Goal: Task Accomplishment & Management: Manage account settings

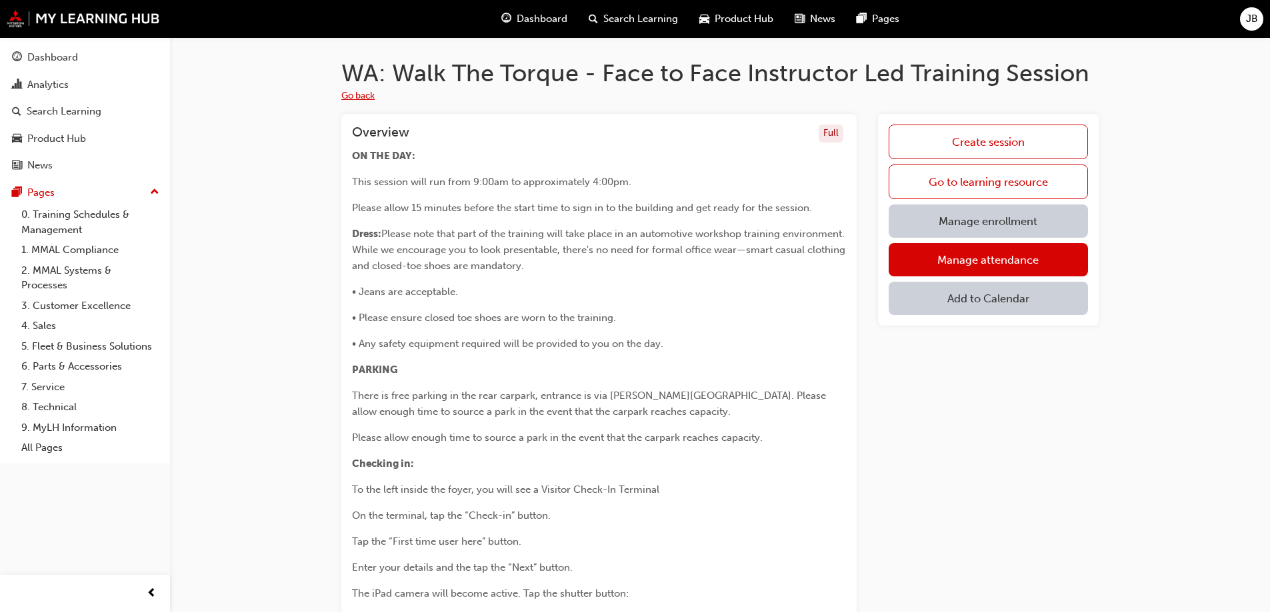
click at [361, 93] on button "Go back" at bounding box center [357, 96] width 33 height 15
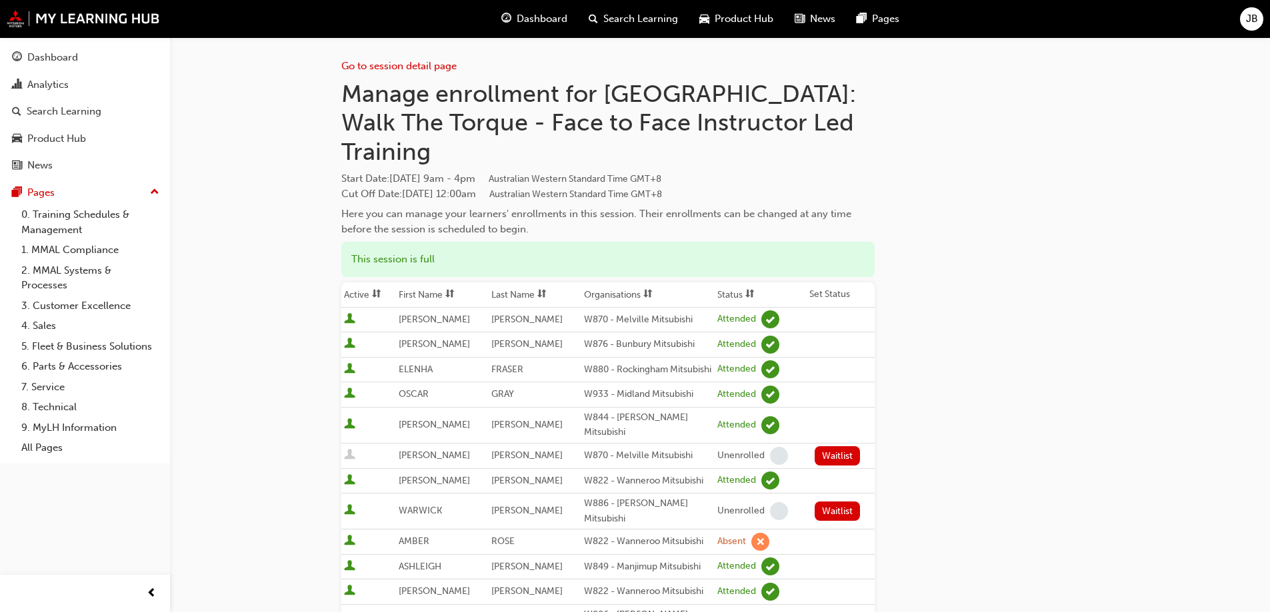
scroll to position [884, 0]
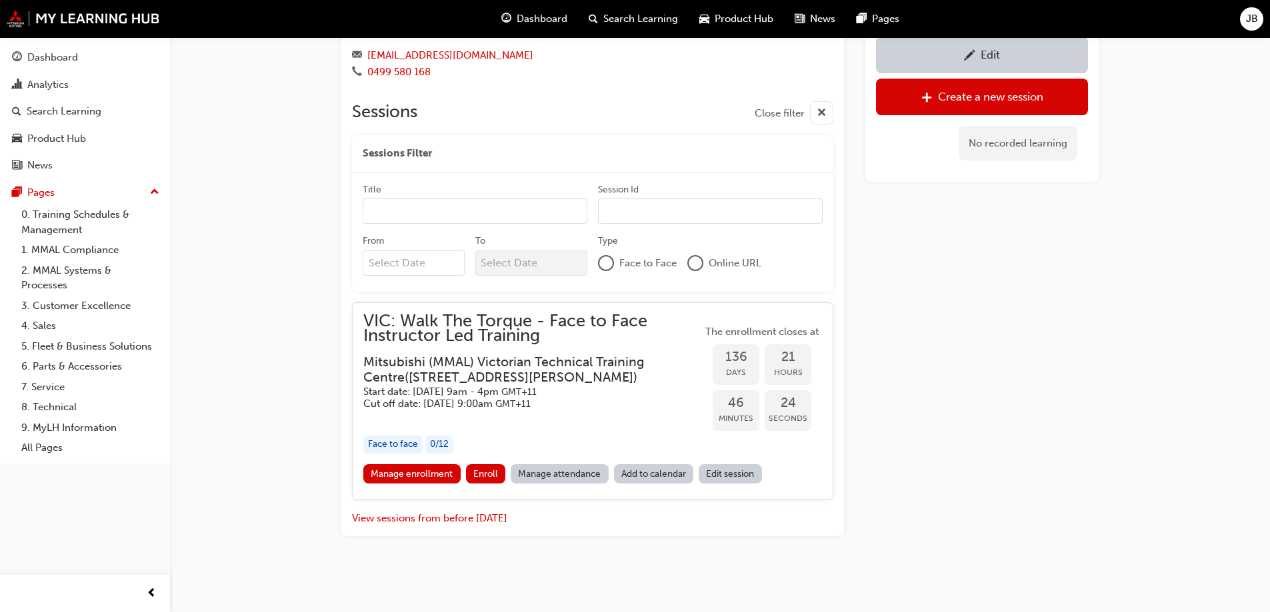
click at [477, 389] on h5 "Start date: [DATE] 9am - 4pm GMT+11" at bounding box center [521, 392] width 317 height 13
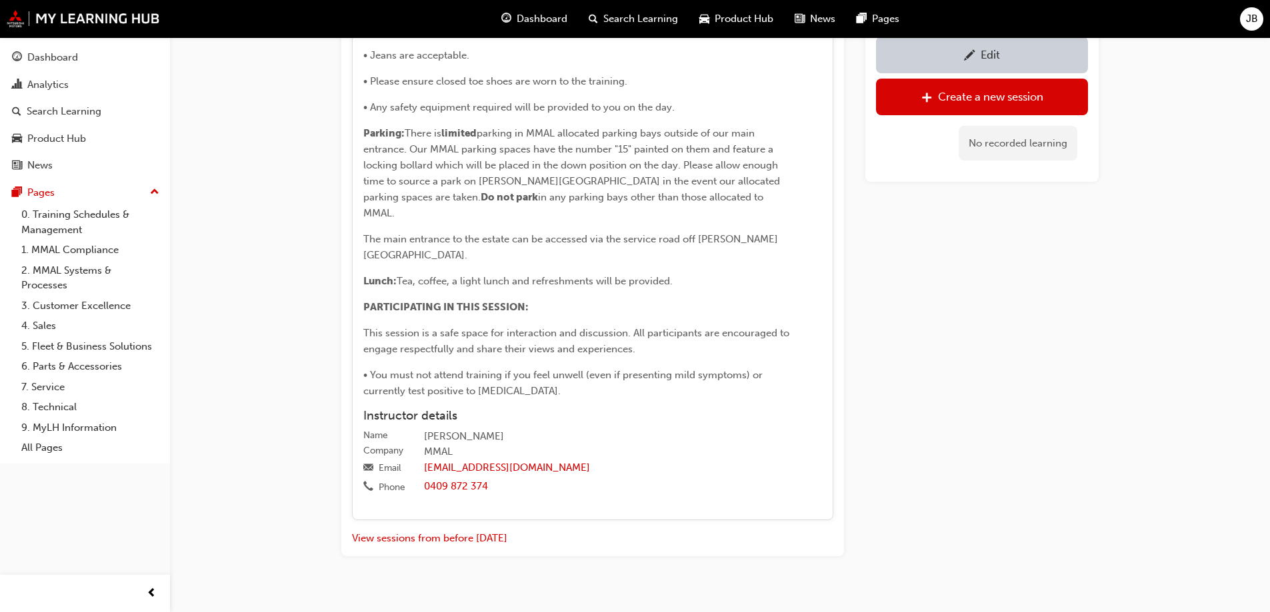
scroll to position [1639, 0]
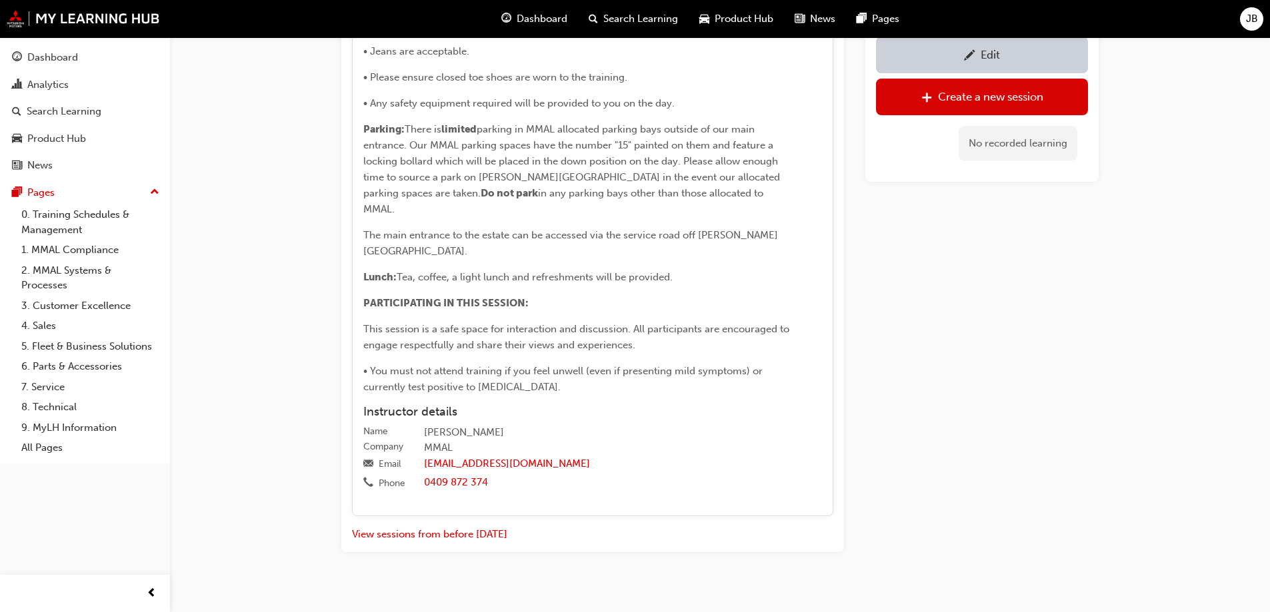
click at [984, 53] on div "Edit" at bounding box center [989, 54] width 19 height 13
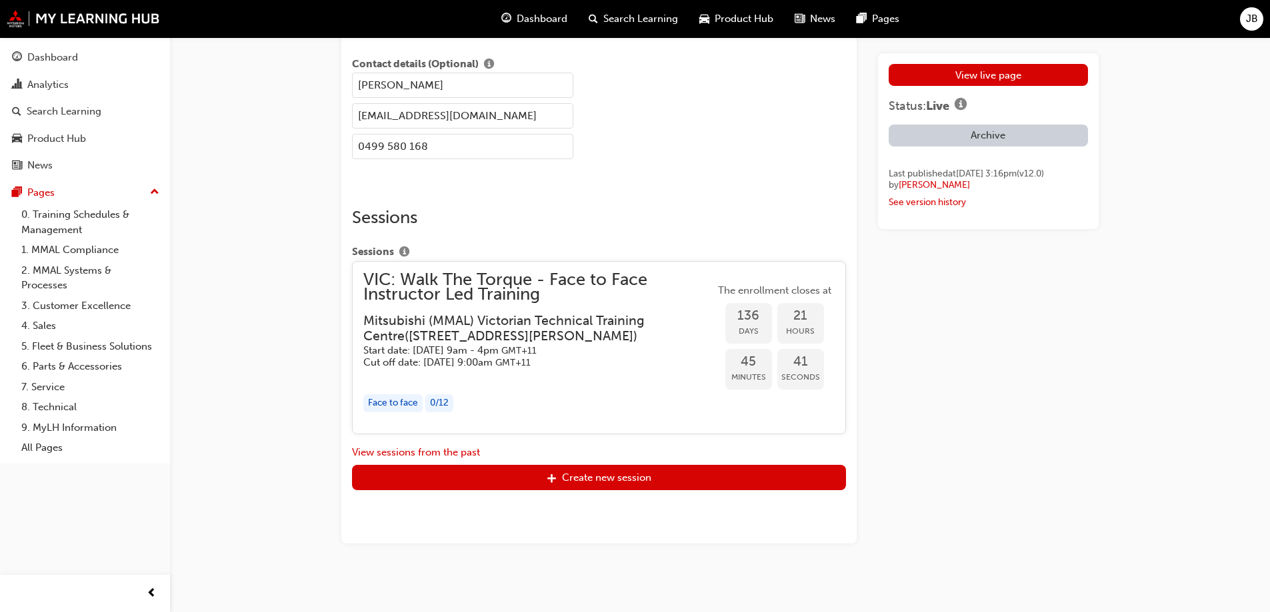
scroll to position [2386, 0]
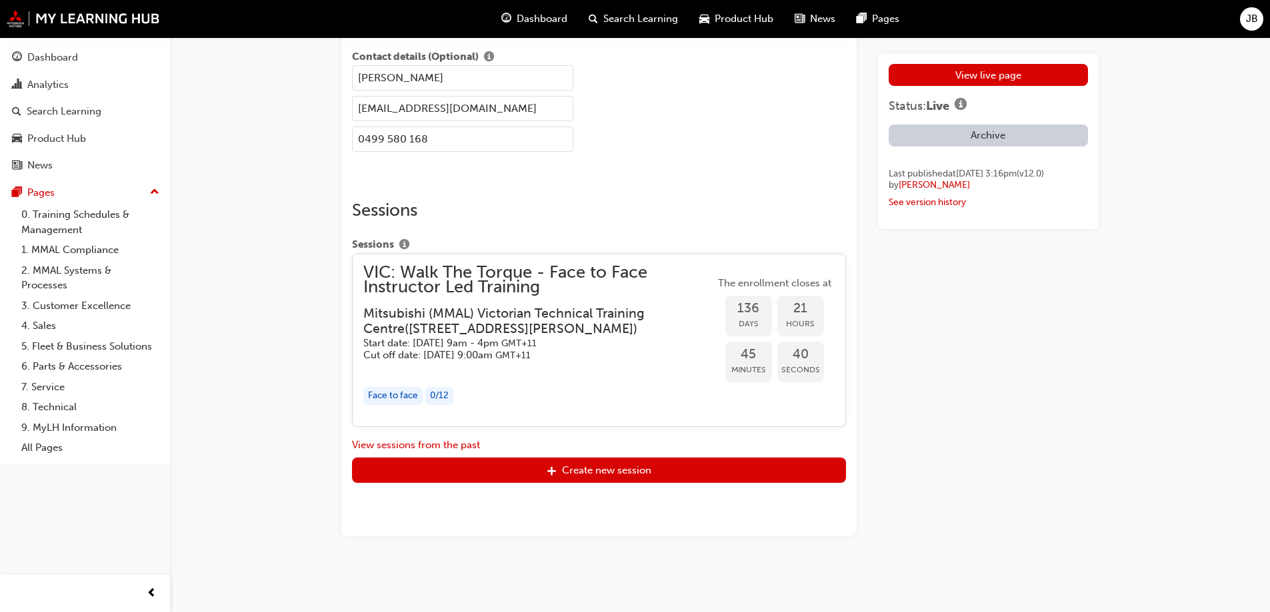
click at [480, 333] on h3 "Mitsubishi (MMAL) Victorian Technical Training Centre ( [STREET_ADDRESS][PERSON…" at bounding box center [528, 321] width 330 height 31
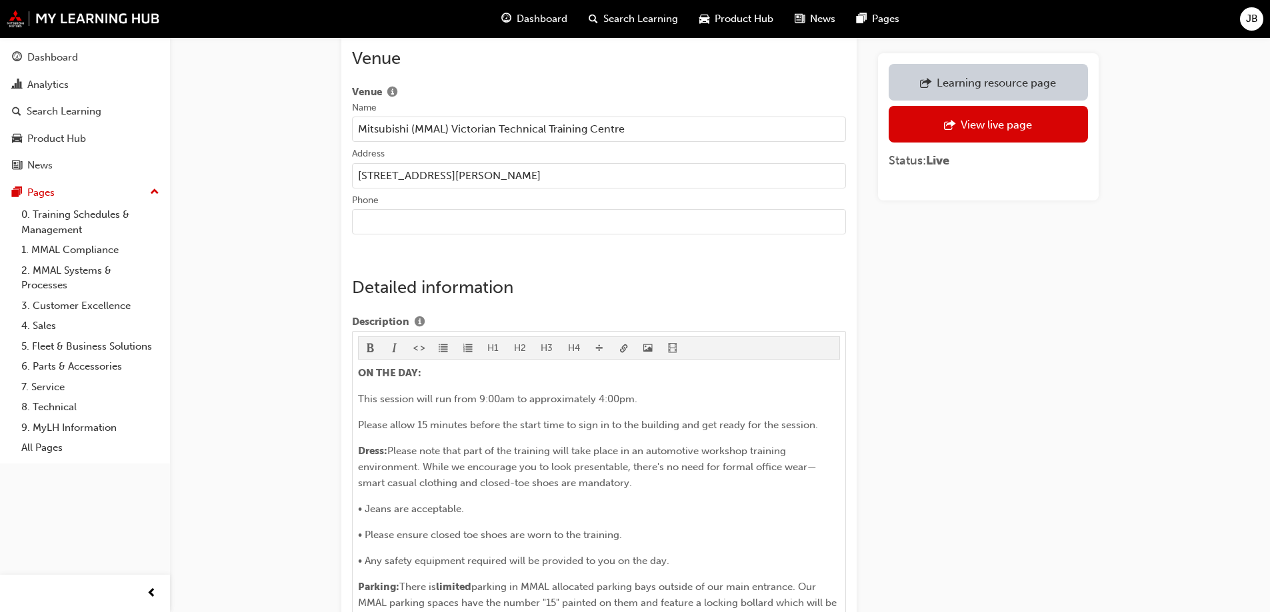
scroll to position [933, 0]
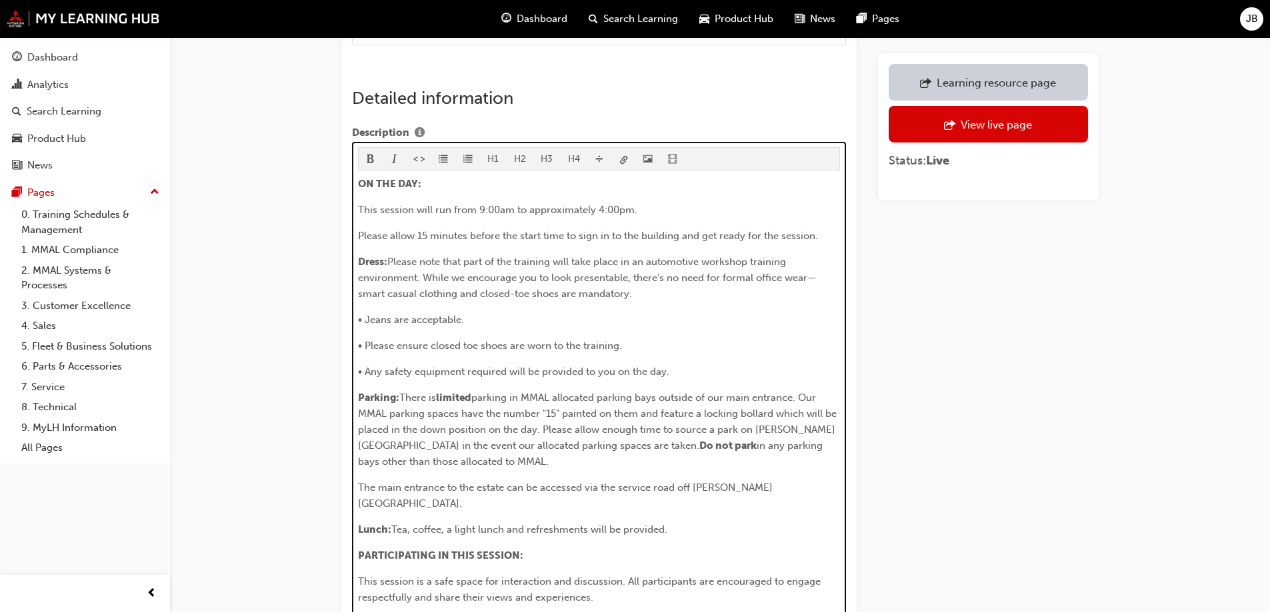
click at [699, 440] on span "Do not park" at bounding box center [727, 446] width 57 height 12
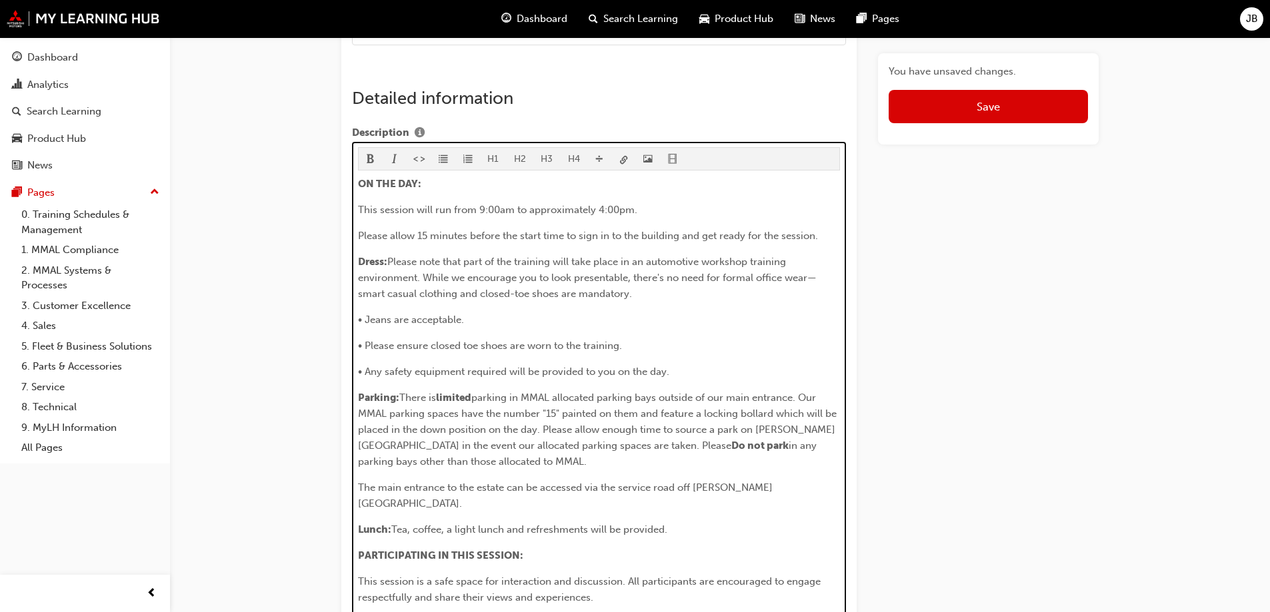
scroll to position [1058, 0]
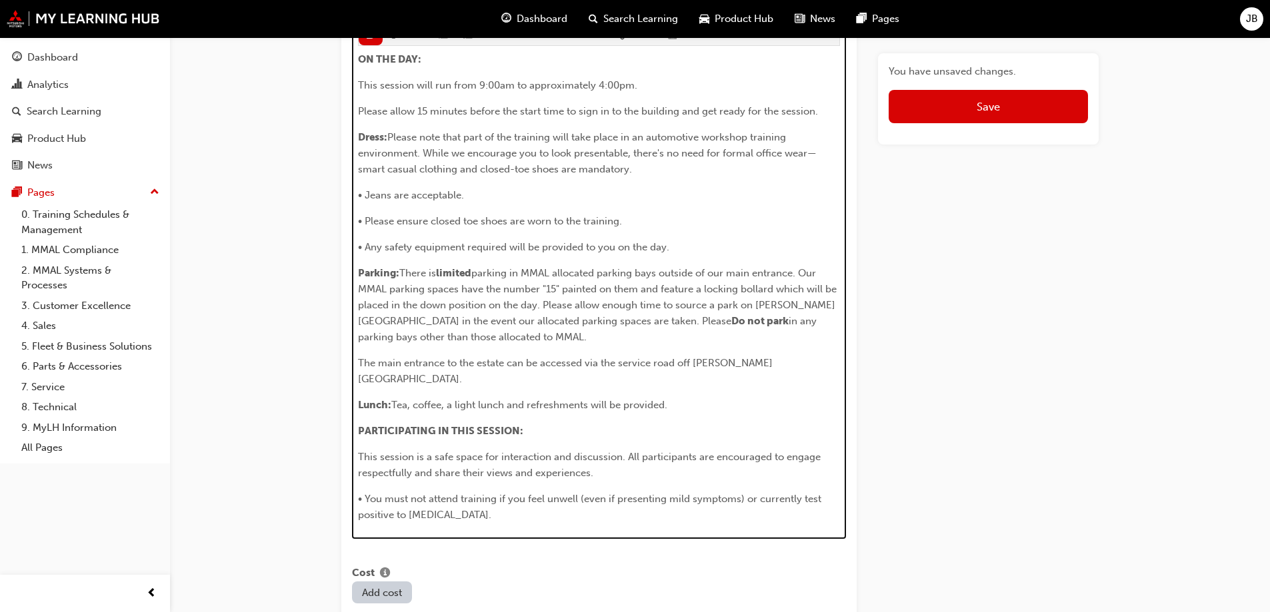
click at [731, 315] on span "Do not park" at bounding box center [759, 321] width 57 height 12
click at [476, 322] on span "in any parking bays other than those allocated to MMAL." at bounding box center [589, 329] width 463 height 28
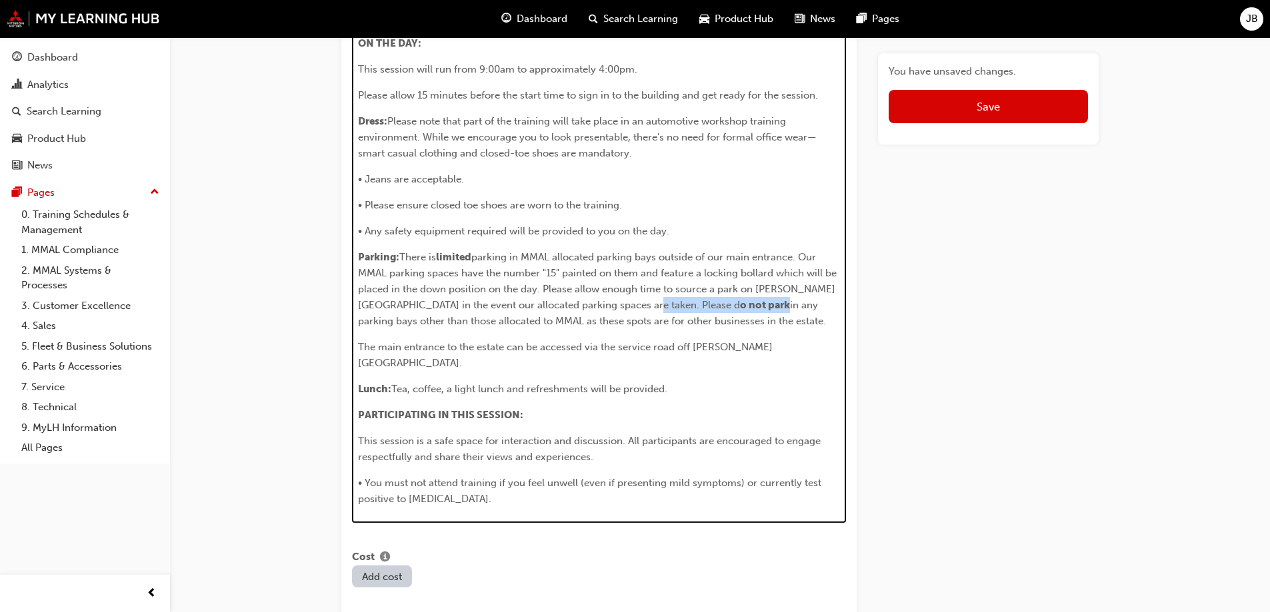
drag, startPoint x: 618, startPoint y: 291, endPoint x: 674, endPoint y: 289, distance: 55.3
click at [674, 289] on p "Parking: There is limited parking in MMAL allocated parking bays outside of our…" at bounding box center [599, 289] width 482 height 80
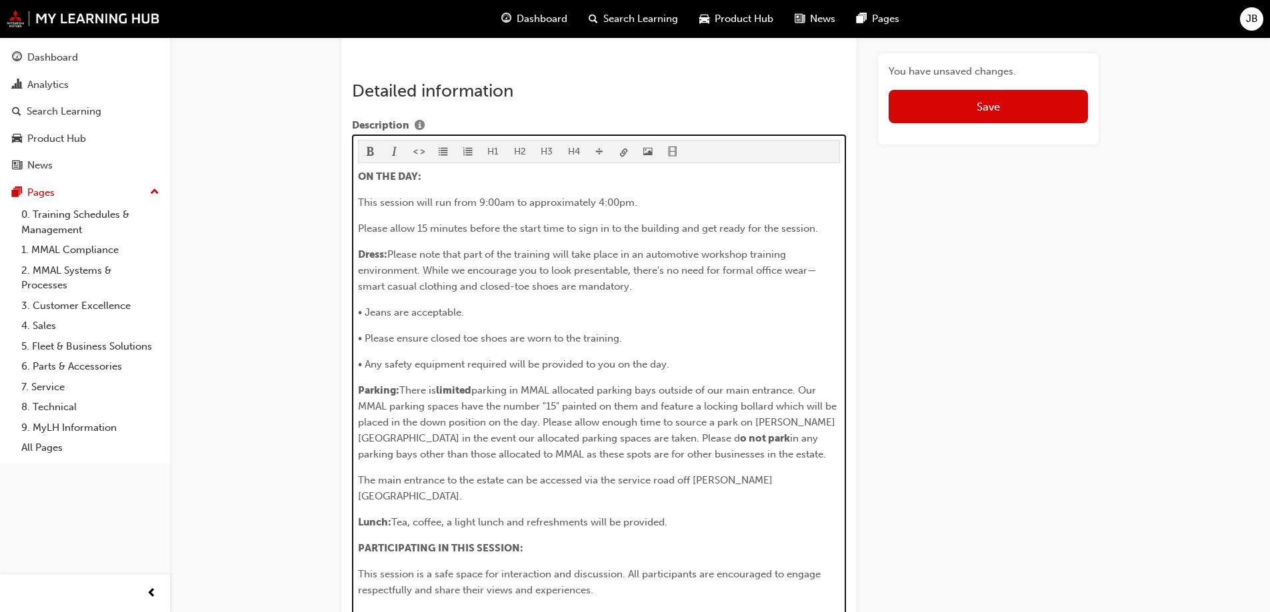
click at [372, 147] on span "format_bold-icon" at bounding box center [370, 152] width 9 height 11
click at [782, 331] on p "• Please ensure closed toe shoes are worn to the training." at bounding box center [599, 339] width 482 height 16
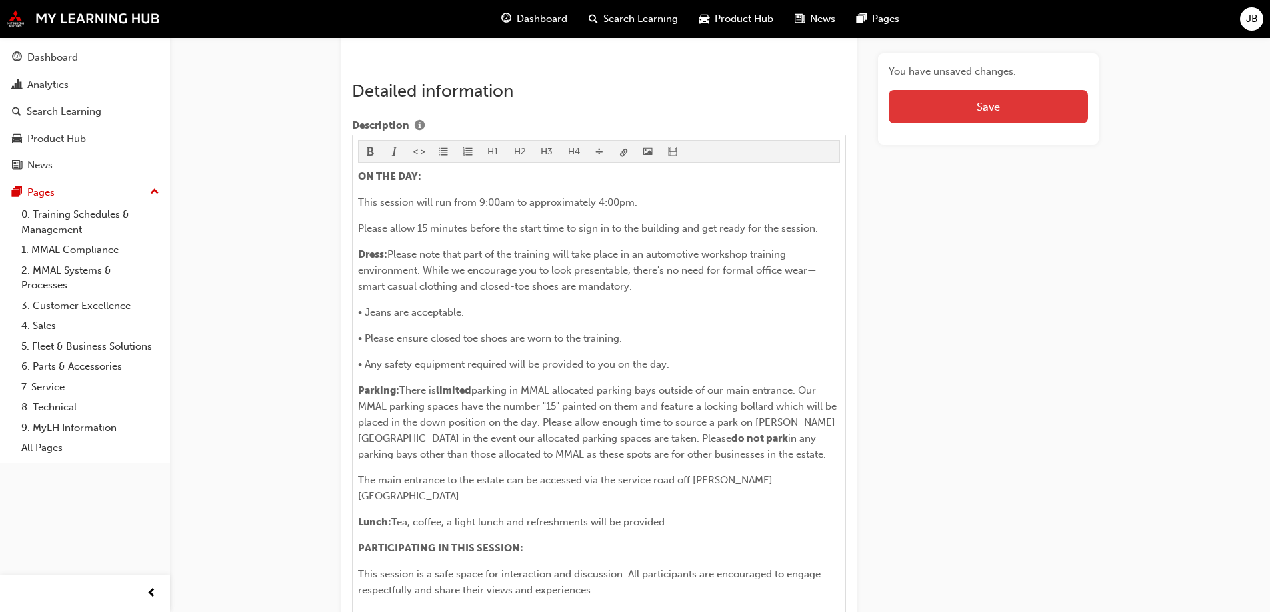
click at [982, 109] on button "Save" at bounding box center [987, 106] width 199 height 33
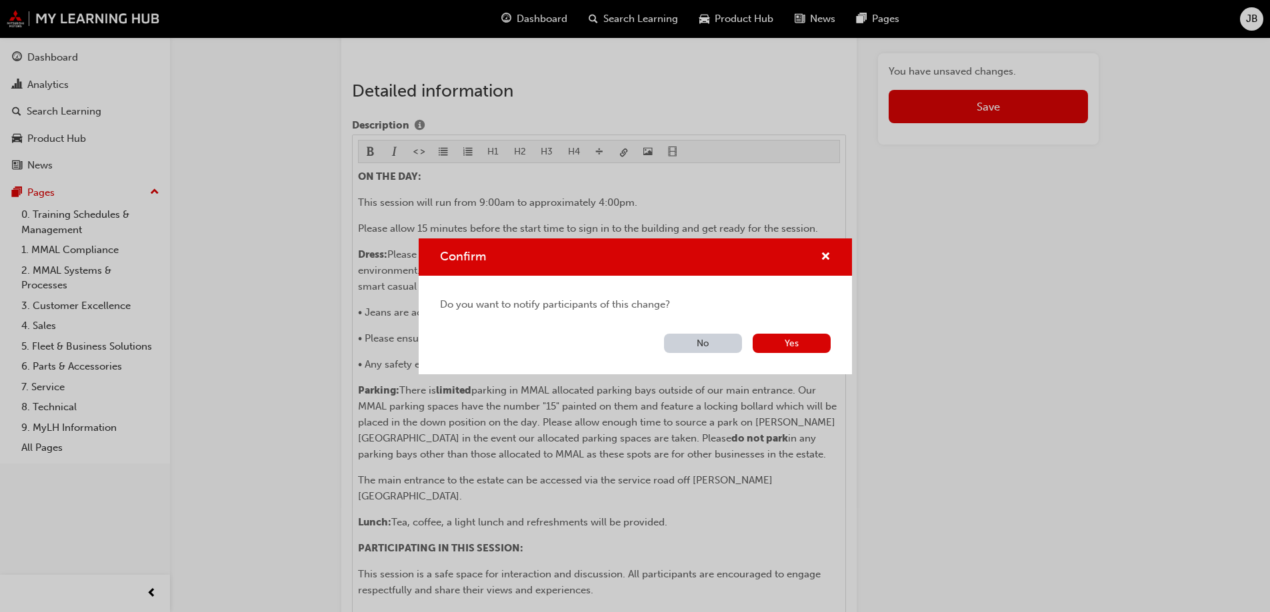
click at [708, 345] on button "No" at bounding box center [703, 343] width 78 height 19
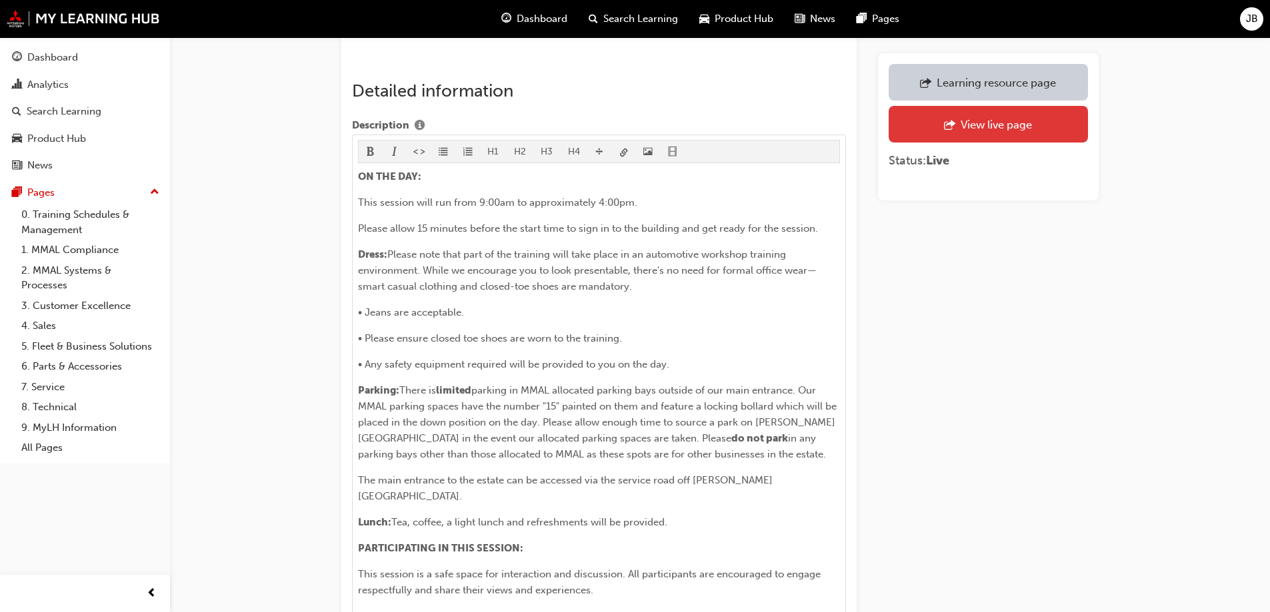
click at [964, 126] on div "View live page" at bounding box center [995, 124] width 71 height 13
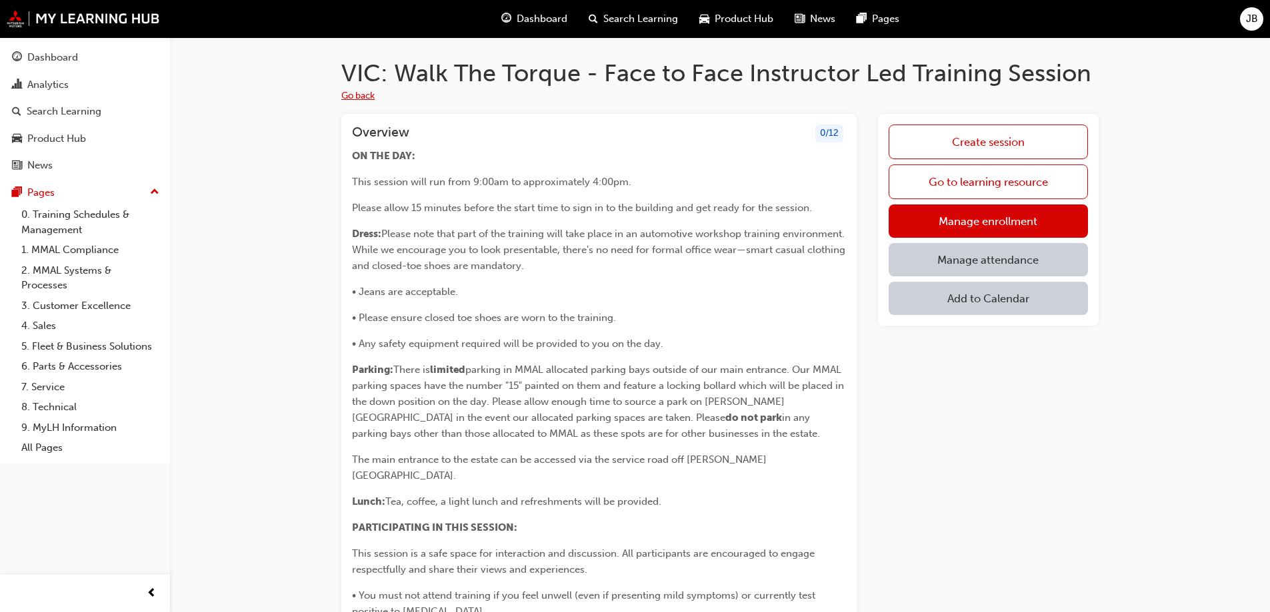
click at [361, 95] on button "Go back" at bounding box center [357, 96] width 33 height 15
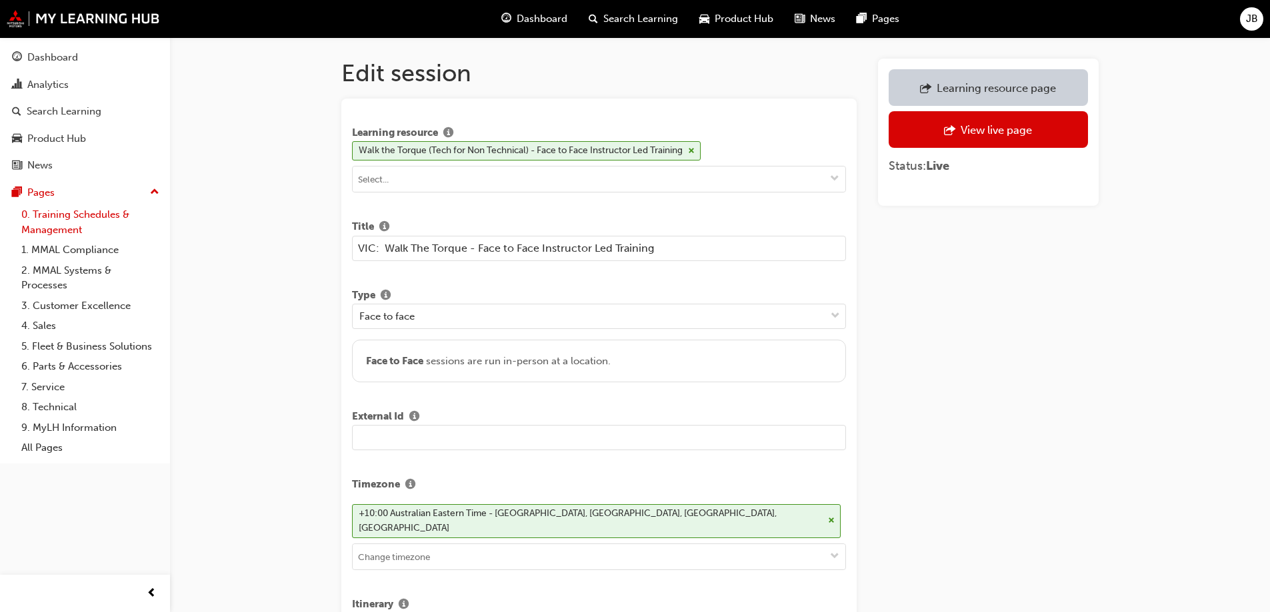
click at [64, 223] on link "0. Training Schedules & Management" at bounding box center [90, 222] width 149 height 35
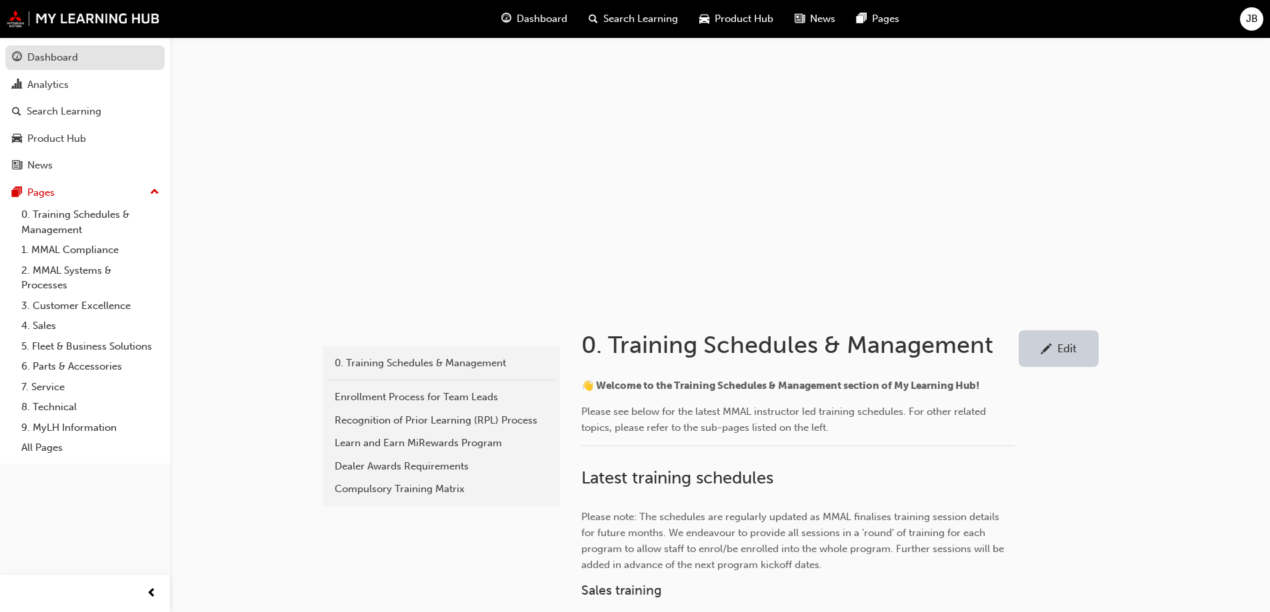
click at [46, 52] on div "Dashboard" at bounding box center [52, 57] width 51 height 15
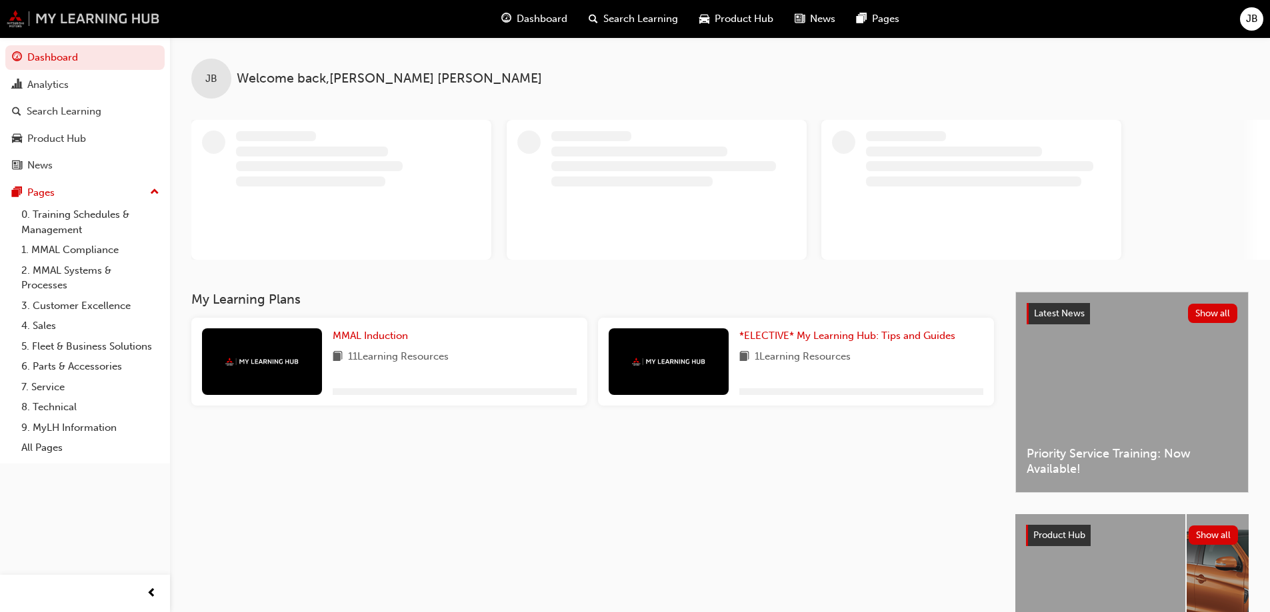
click at [84, 27] on img at bounding box center [83, 18] width 153 height 17
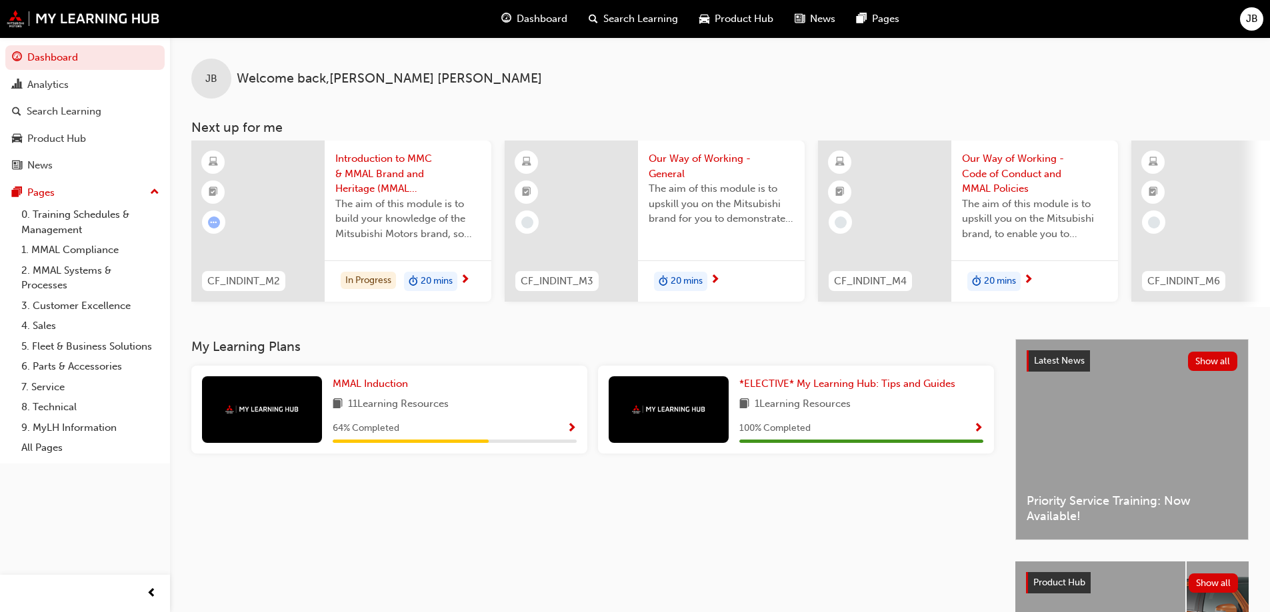
click at [637, 16] on span "Search Learning" at bounding box center [640, 18] width 75 height 15
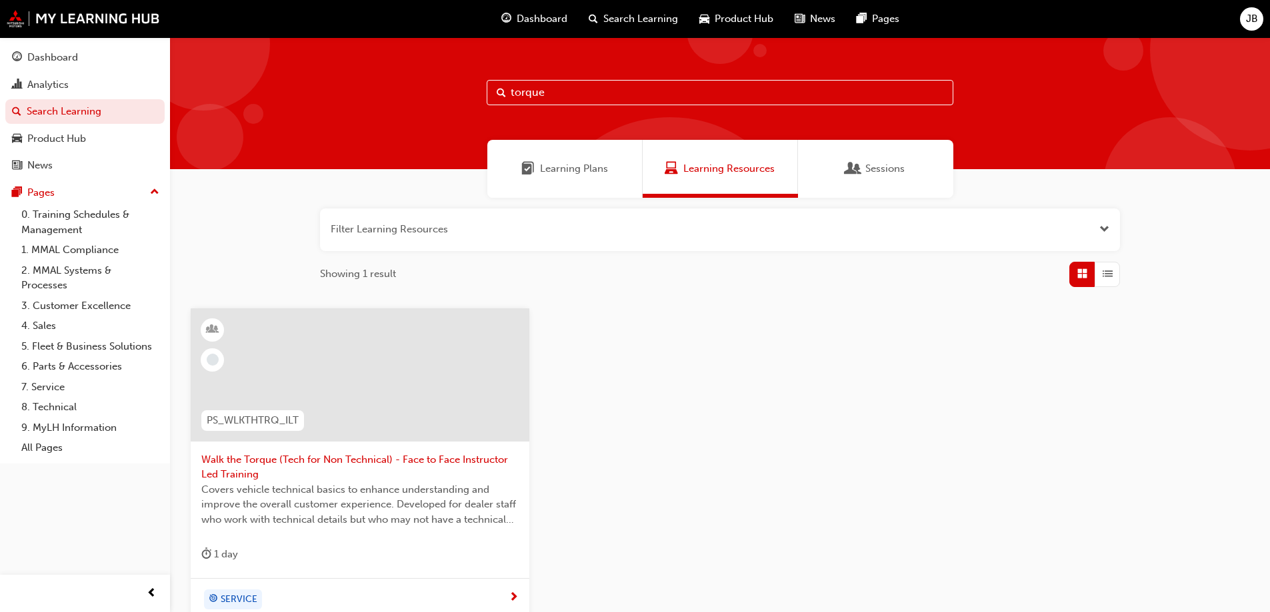
click at [357, 449] on div at bounding box center [359, 385] width 317 height 133
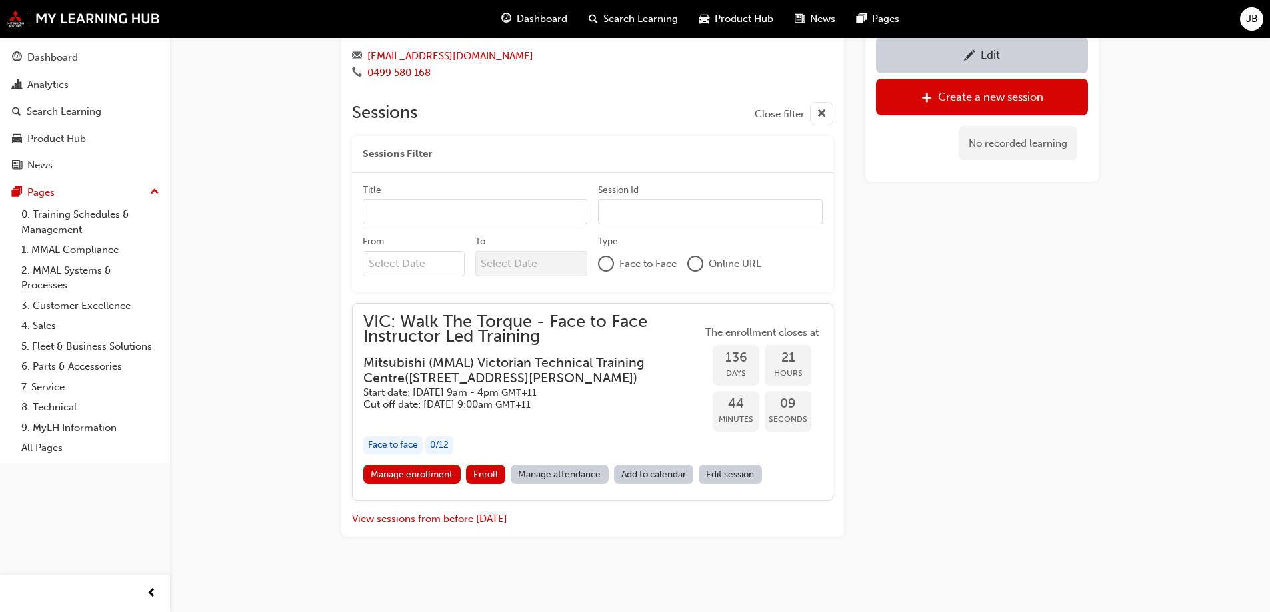
scroll to position [884, 0]
